Goal: Obtain resource: Obtain resource

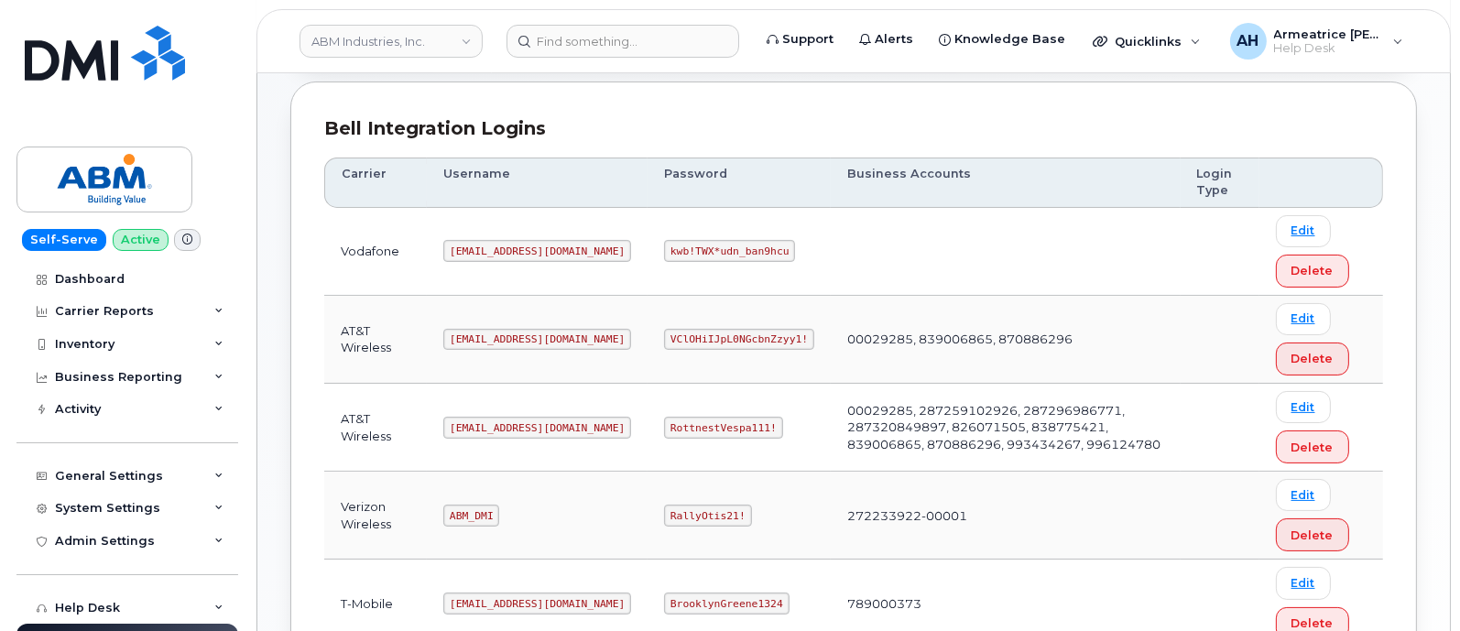
scroll to position [343, 0]
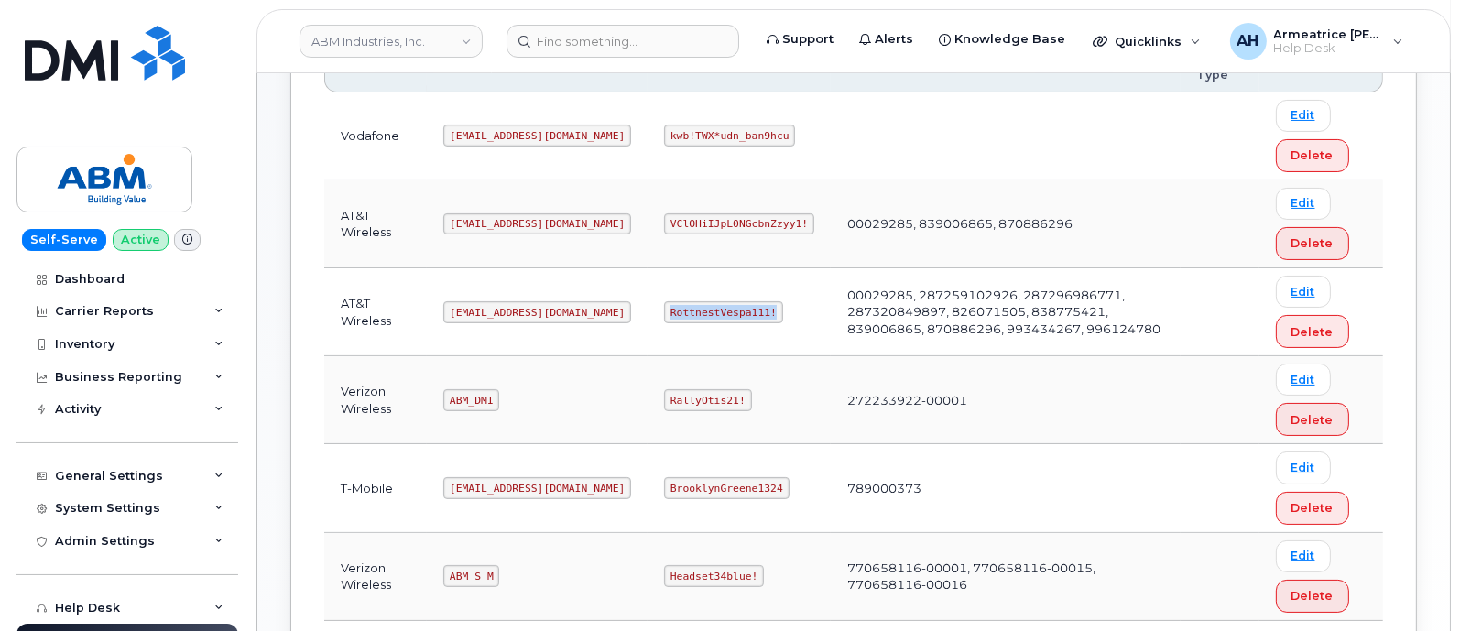
drag, startPoint x: 604, startPoint y: 313, endPoint x: 729, endPoint y: 312, distance: 125.5
click at [729, 312] on td "RottnestVespa111!" at bounding box center [739, 312] width 183 height 88
copy code "RottnestVespa111!"
drag, startPoint x: 449, startPoint y: 310, endPoint x: 530, endPoint y: 318, distance: 81.9
click at [530, 318] on code "[EMAIL_ADDRESS][DOMAIN_NAME]" at bounding box center [537, 312] width 188 height 22
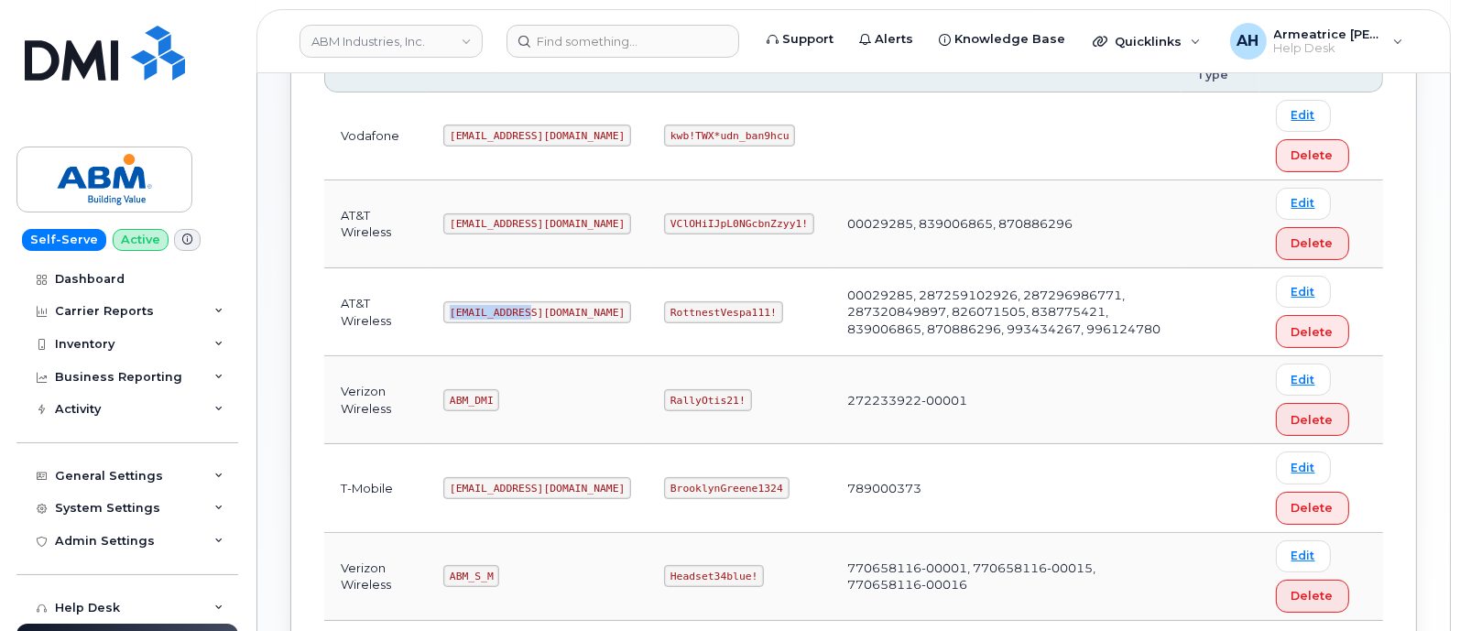
copy code "[EMAIL_ADDRESS][DOMAIN_NAME]"
drag, startPoint x: 605, startPoint y: 313, endPoint x: 708, endPoint y: 313, distance: 103.5
click at [708, 313] on code "RottnestVespa111!" at bounding box center [723, 312] width 119 height 22
copy code "RottnestVespa111!"
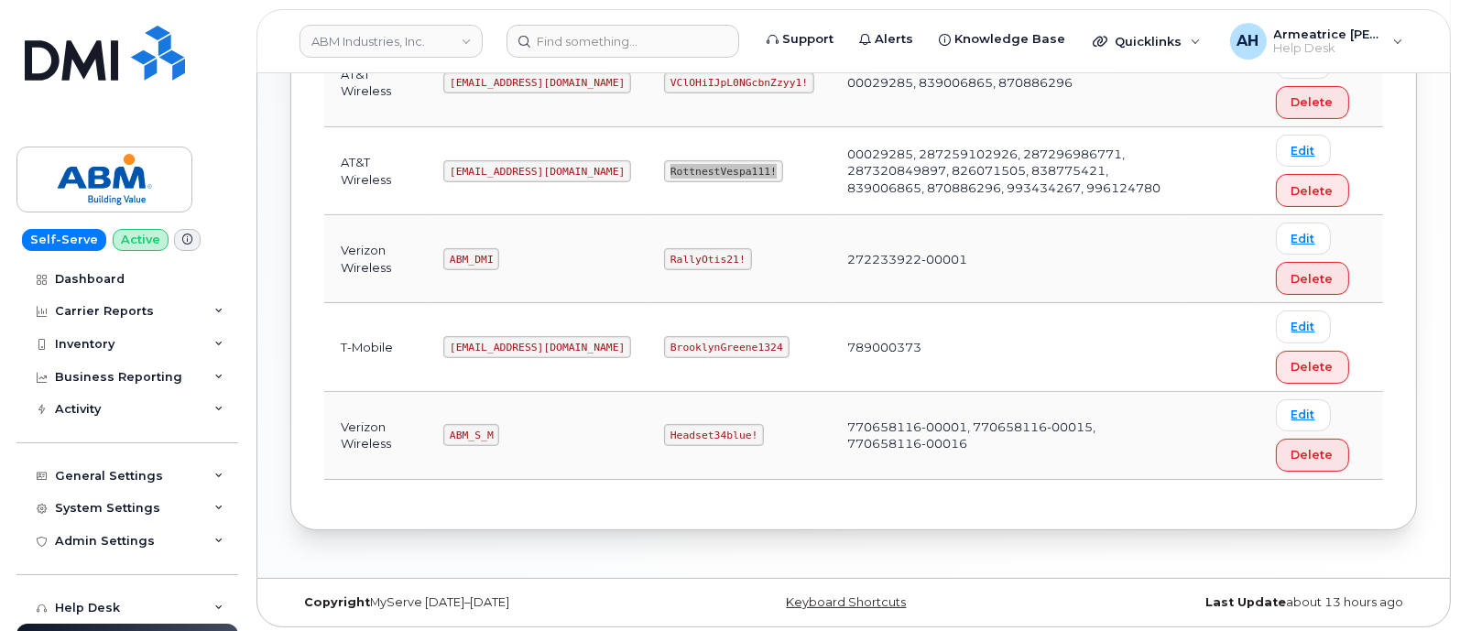
scroll to position [256, 0]
